Goal: Task Accomplishment & Management: Use online tool/utility

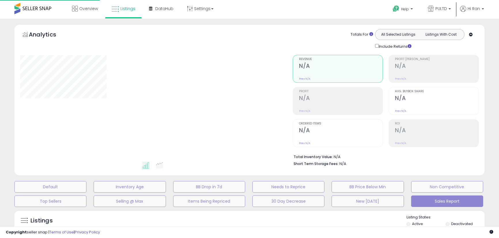
scroll to position [119, 0]
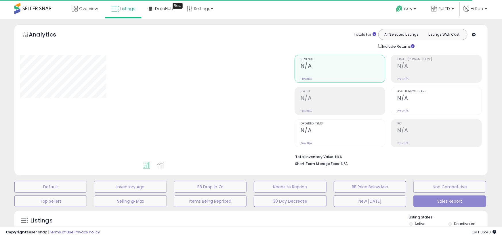
select select "**"
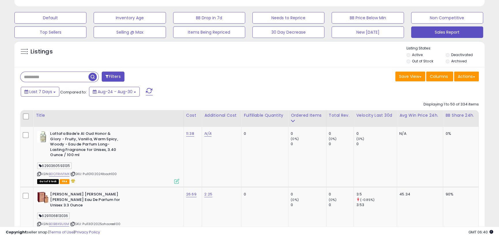
scroll to position [170, 0]
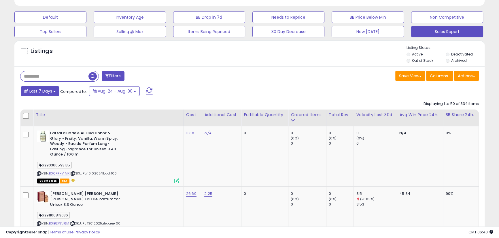
click at [43, 95] on button "Last 7 Days" at bounding box center [40, 91] width 39 height 10
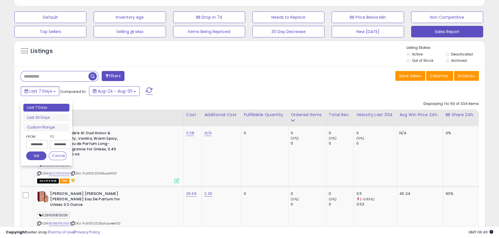
click at [38, 141] on input "**********" at bounding box center [36, 144] width 21 height 9
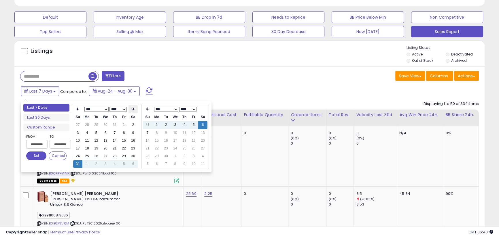
click at [135, 111] on th at bounding box center [132, 109] width 9 height 8
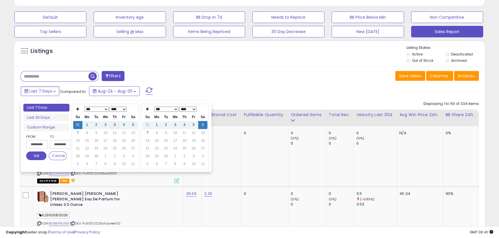
click at [116, 125] on td "4" at bounding box center [114, 125] width 9 height 8
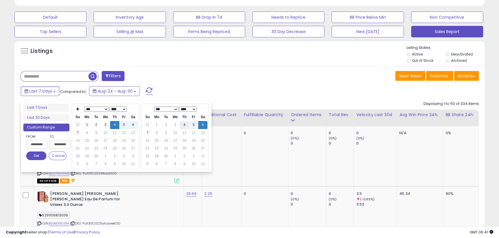
type input "**********"
click at [185, 124] on td "4" at bounding box center [184, 125] width 9 height 8
click at [31, 155] on button "Set" at bounding box center [36, 156] width 20 height 9
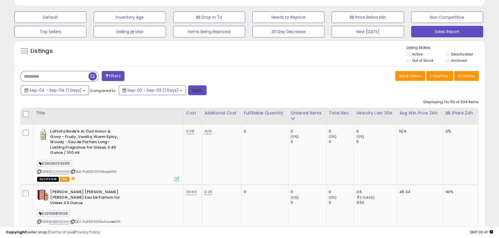
click at [189, 91] on button "Apply" at bounding box center [197, 91] width 18 height 10
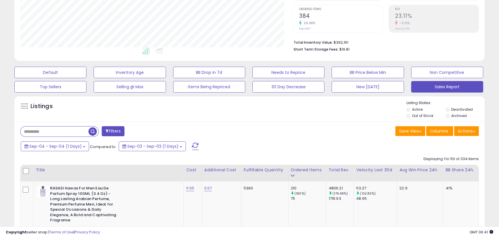
scroll to position [115, 0]
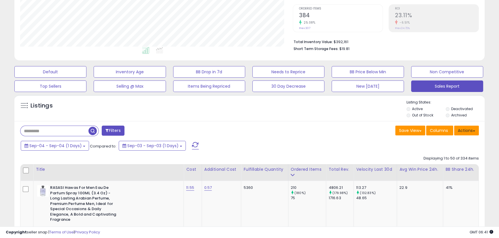
click at [471, 131] on button "Actions" at bounding box center [466, 131] width 25 height 10
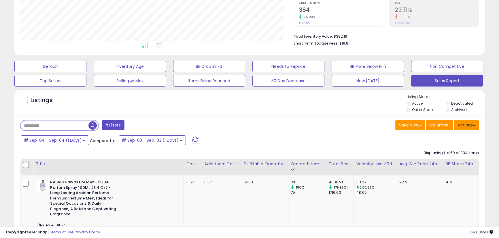
scroll to position [122, 0]
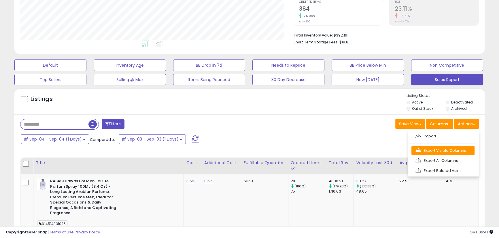
click at [441, 149] on link "Export Visible Columns" at bounding box center [442, 150] width 63 height 9
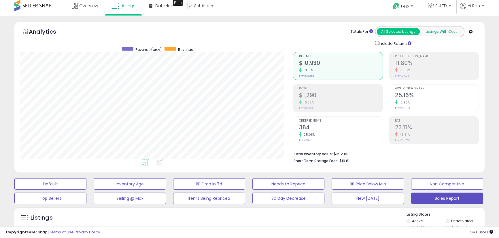
scroll to position [0, 0]
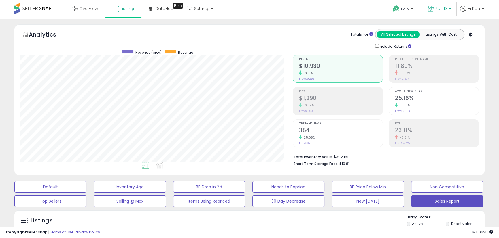
click at [438, 4] on link "PULTD" at bounding box center [439, 9] width 32 height 19
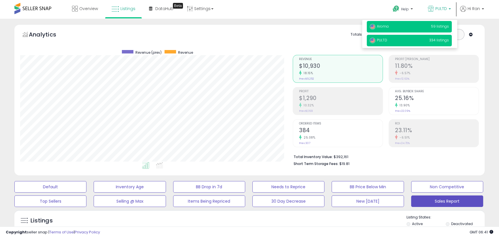
click at [426, 22] on p "Aroma 59 listings" at bounding box center [409, 27] width 85 height 12
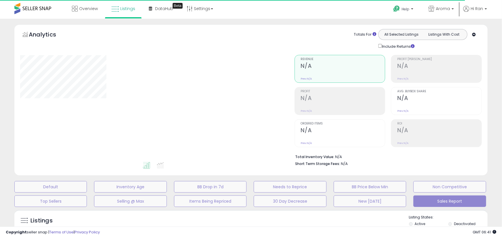
select select "**"
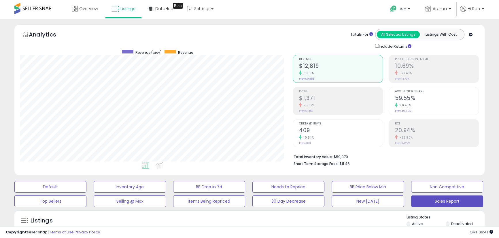
scroll to position [118, 272]
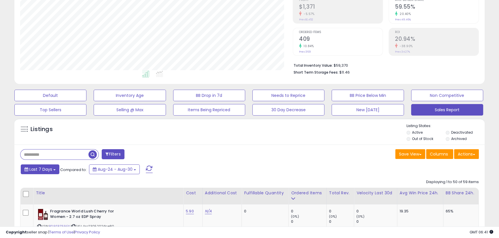
click at [50, 172] on button "Last 7 Days" at bounding box center [40, 170] width 39 height 10
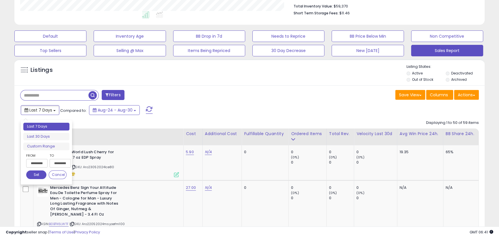
scroll to position [157, 0]
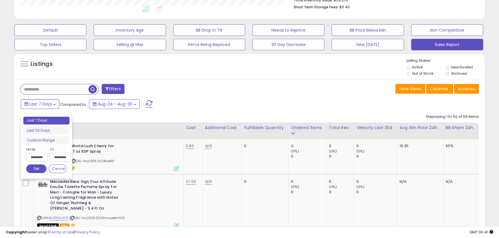
click at [43, 158] on input "**********" at bounding box center [36, 157] width 21 height 9
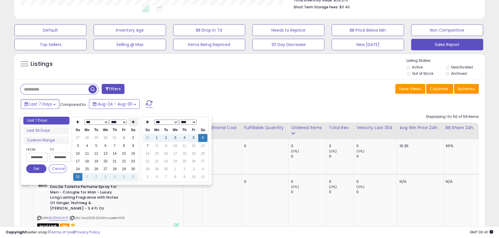
click at [131, 122] on th at bounding box center [132, 122] width 9 height 8
click at [116, 137] on td "4" at bounding box center [114, 138] width 9 height 8
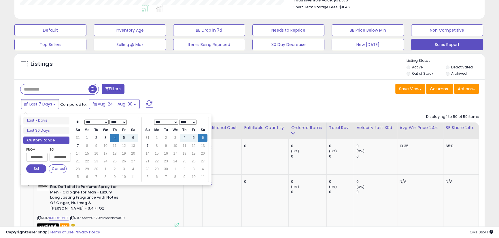
type input "**********"
click at [184, 137] on td "4" at bounding box center [184, 138] width 9 height 8
click at [38, 170] on button "Set" at bounding box center [36, 169] width 20 height 9
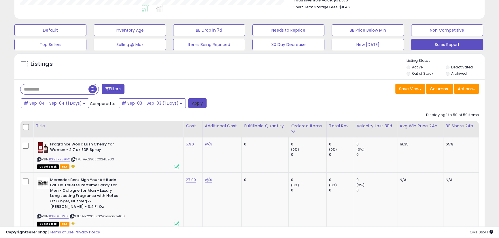
click at [198, 103] on button "Apply" at bounding box center [197, 103] width 18 height 10
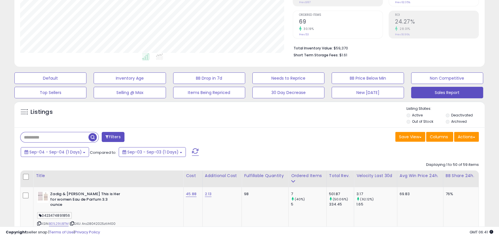
scroll to position [118, 272]
click at [471, 140] on button "Actions" at bounding box center [466, 137] width 25 height 10
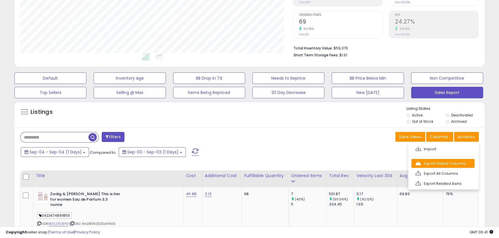
click at [431, 166] on link "Export Visible Columns" at bounding box center [442, 163] width 63 height 9
